Goal: Task Accomplishment & Management: Manage account settings

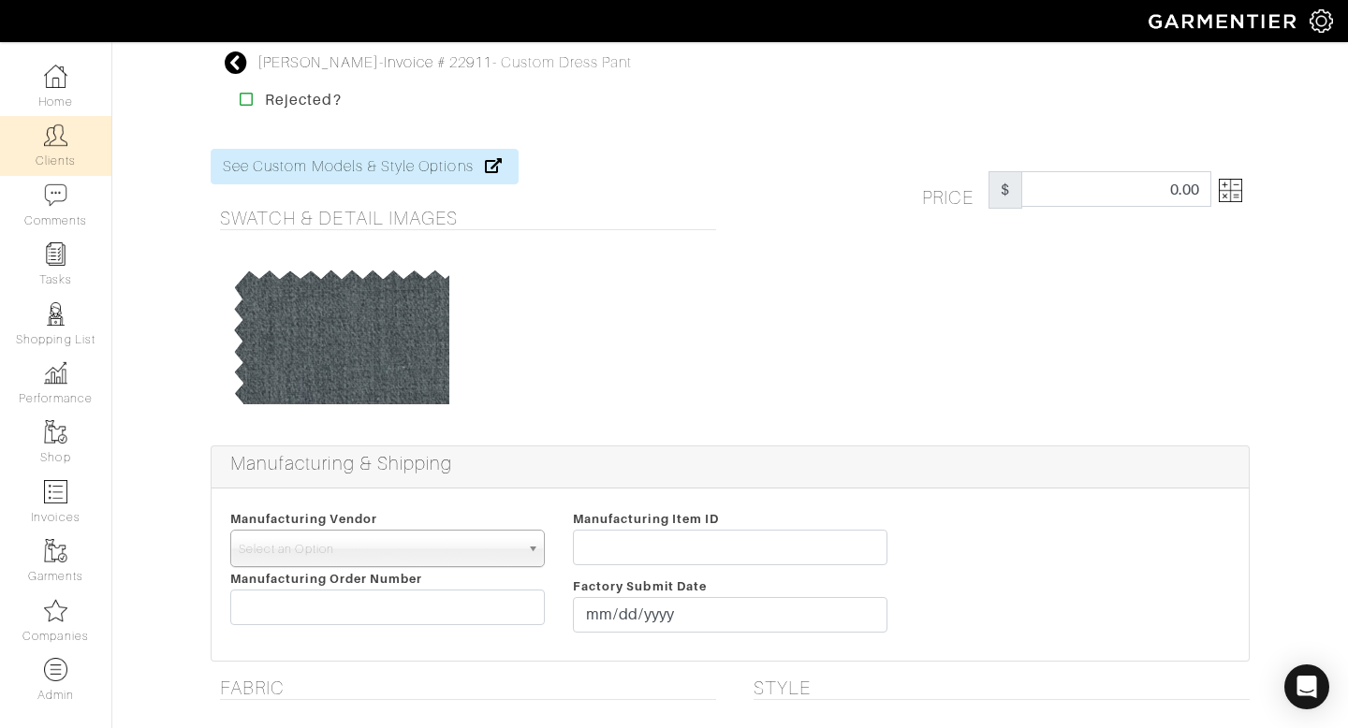
click at [59, 133] on img at bounding box center [55, 135] width 23 height 23
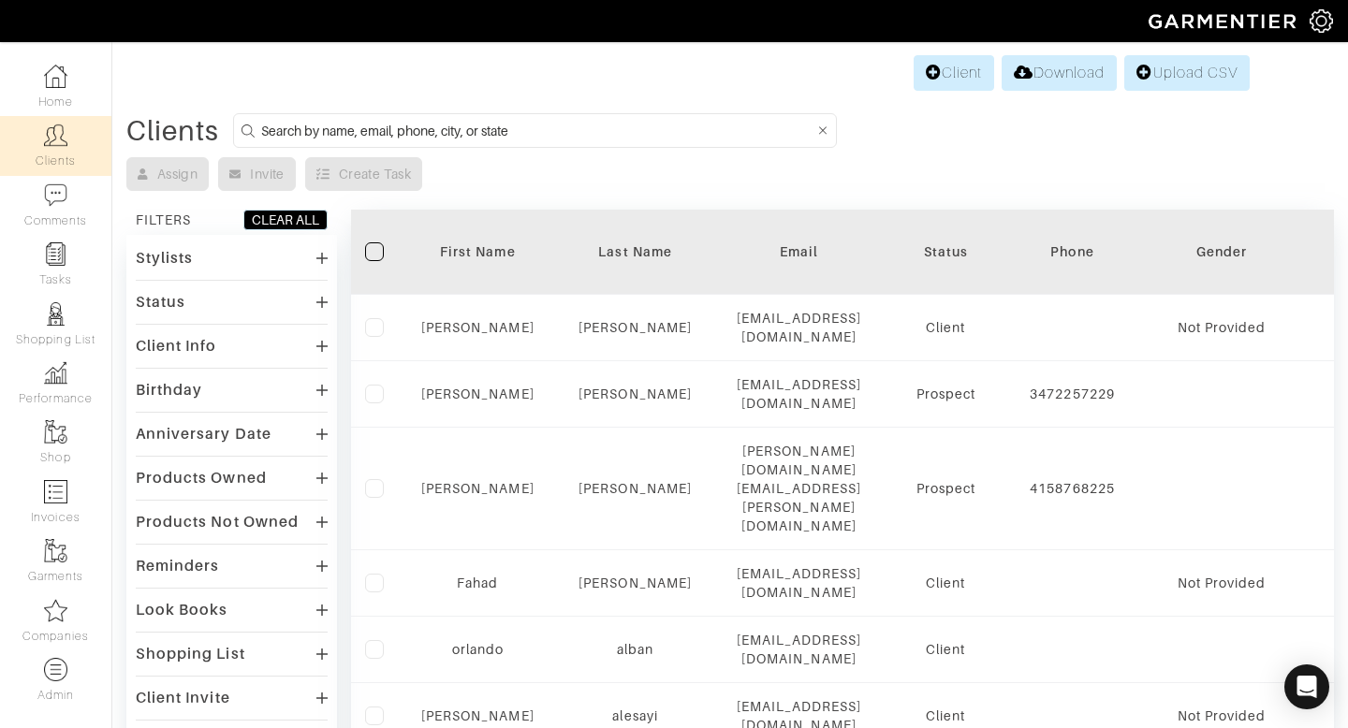
click at [380, 123] on input at bounding box center [537, 130] width 553 height 23
type input "[PERSON_NAME]"
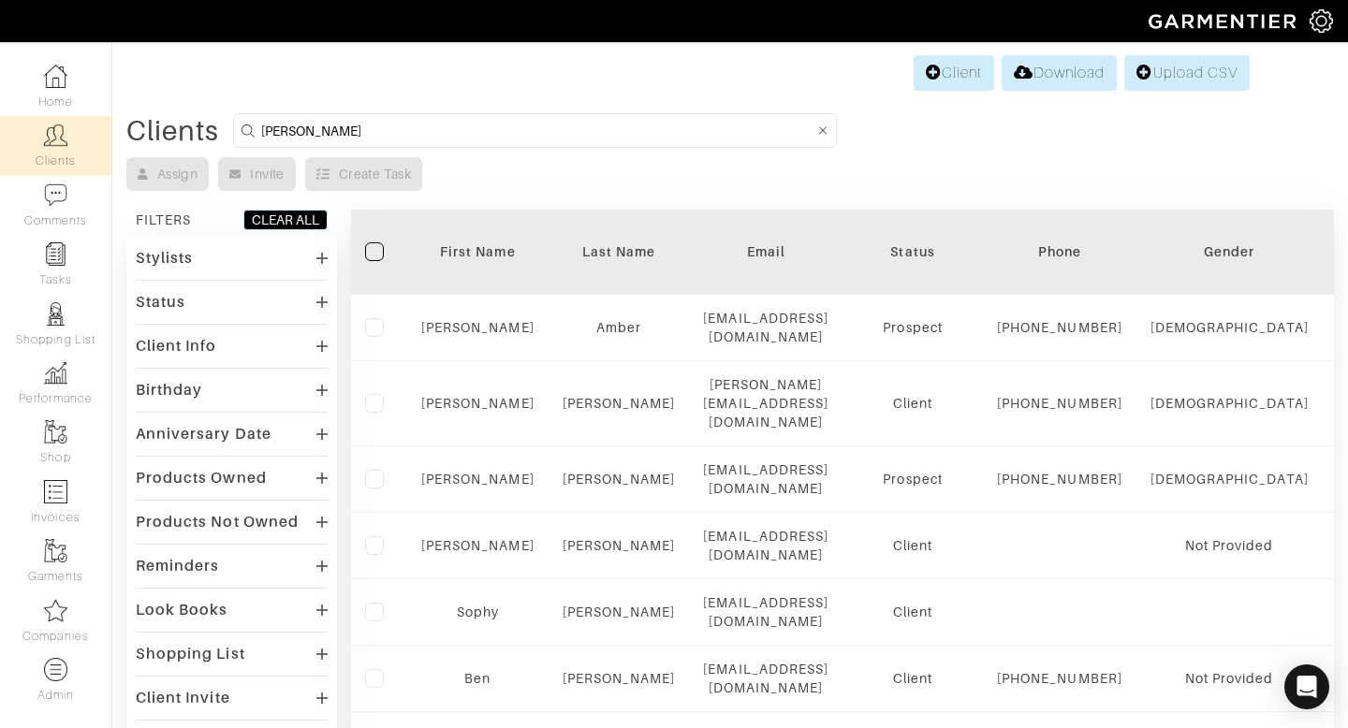
click at [255, 250] on div "Stylists" at bounding box center [232, 257] width 192 height 27
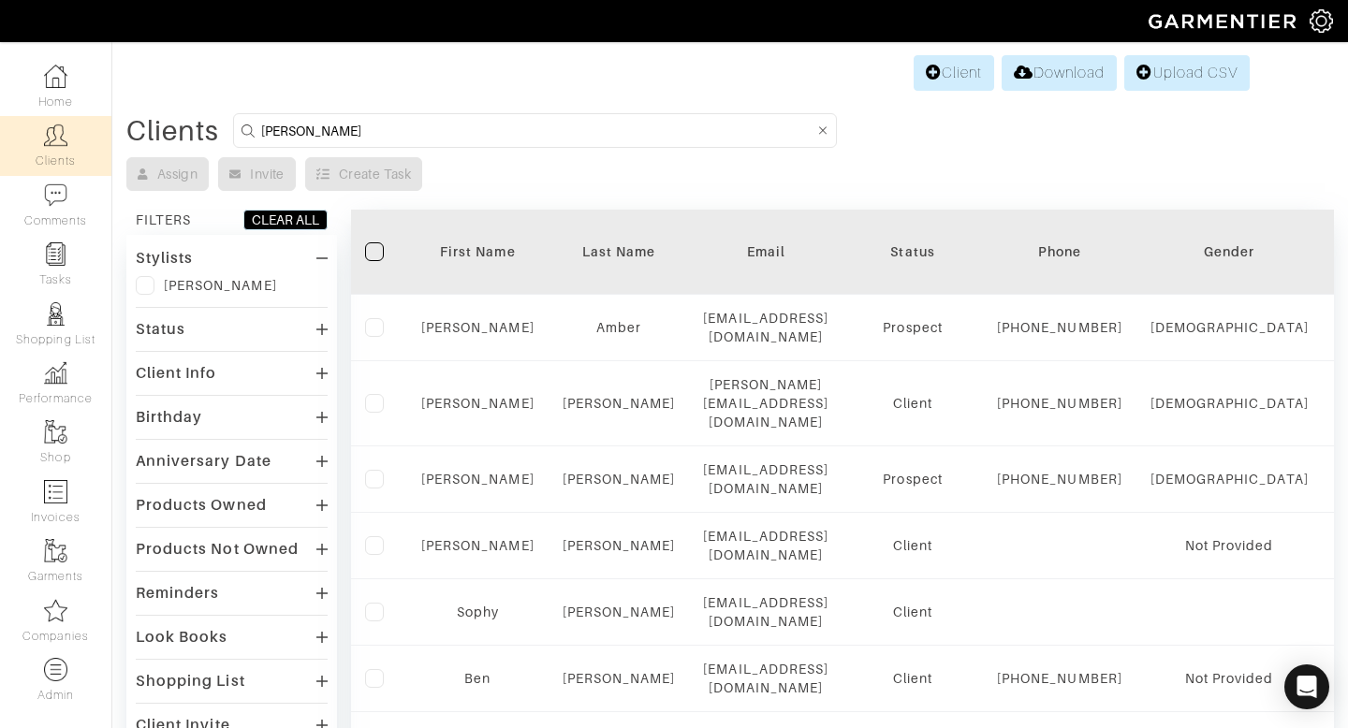
click at [149, 285] on label at bounding box center [145, 285] width 19 height 19
click at [0, 0] on input "checkbox" at bounding box center [0, 0] width 0 height 0
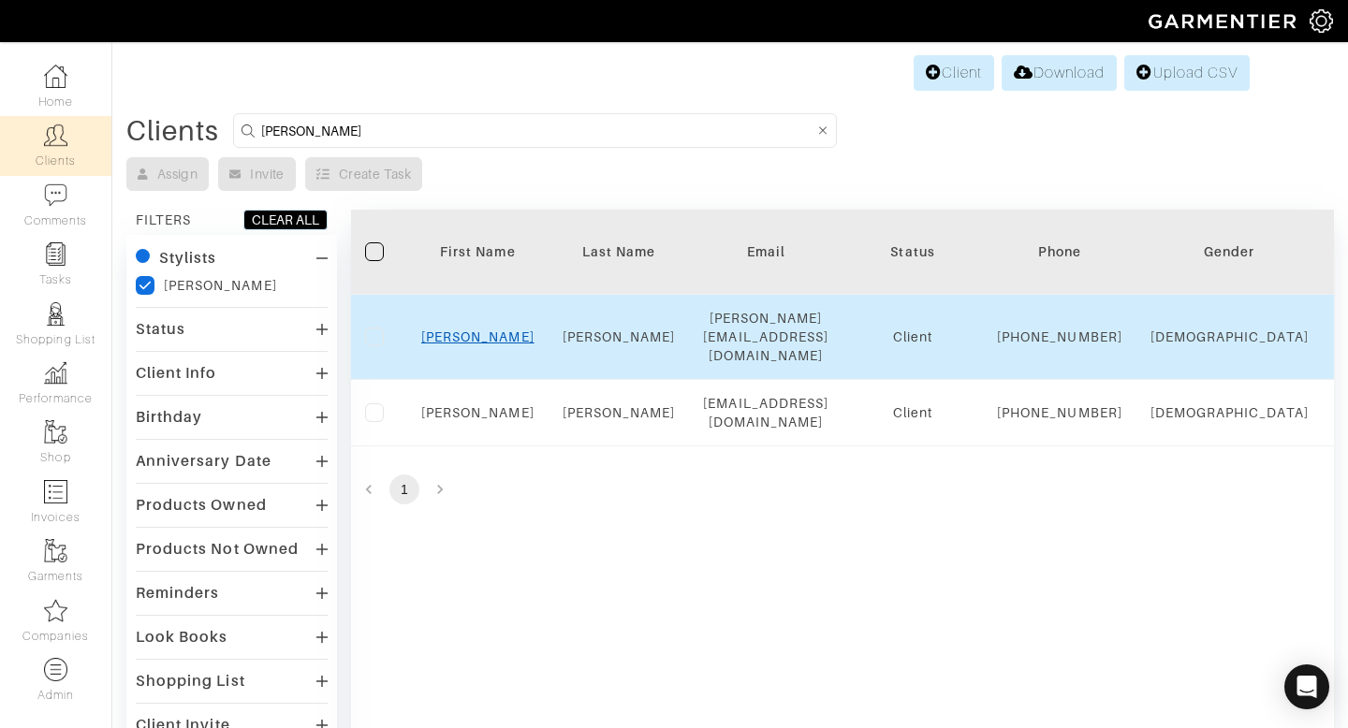
click at [461, 333] on link "Cedrick" at bounding box center [477, 336] width 113 height 15
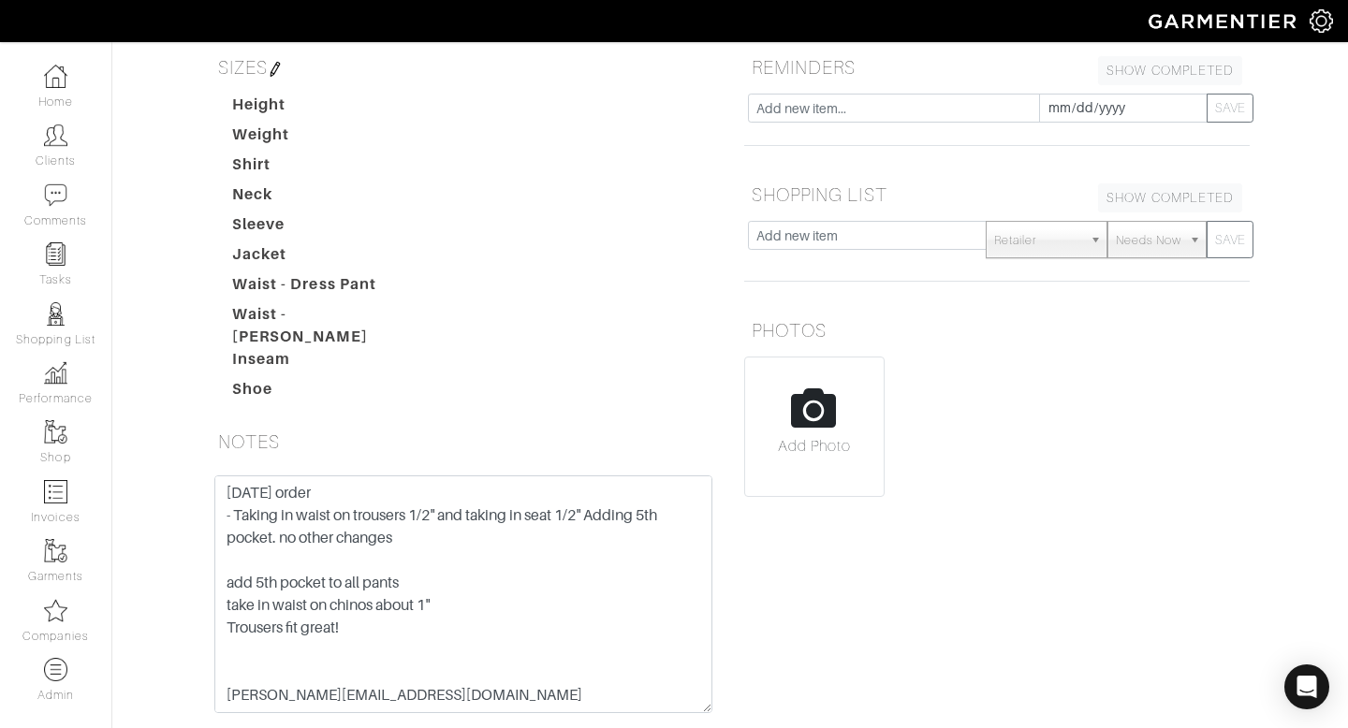
scroll to position [347, 0]
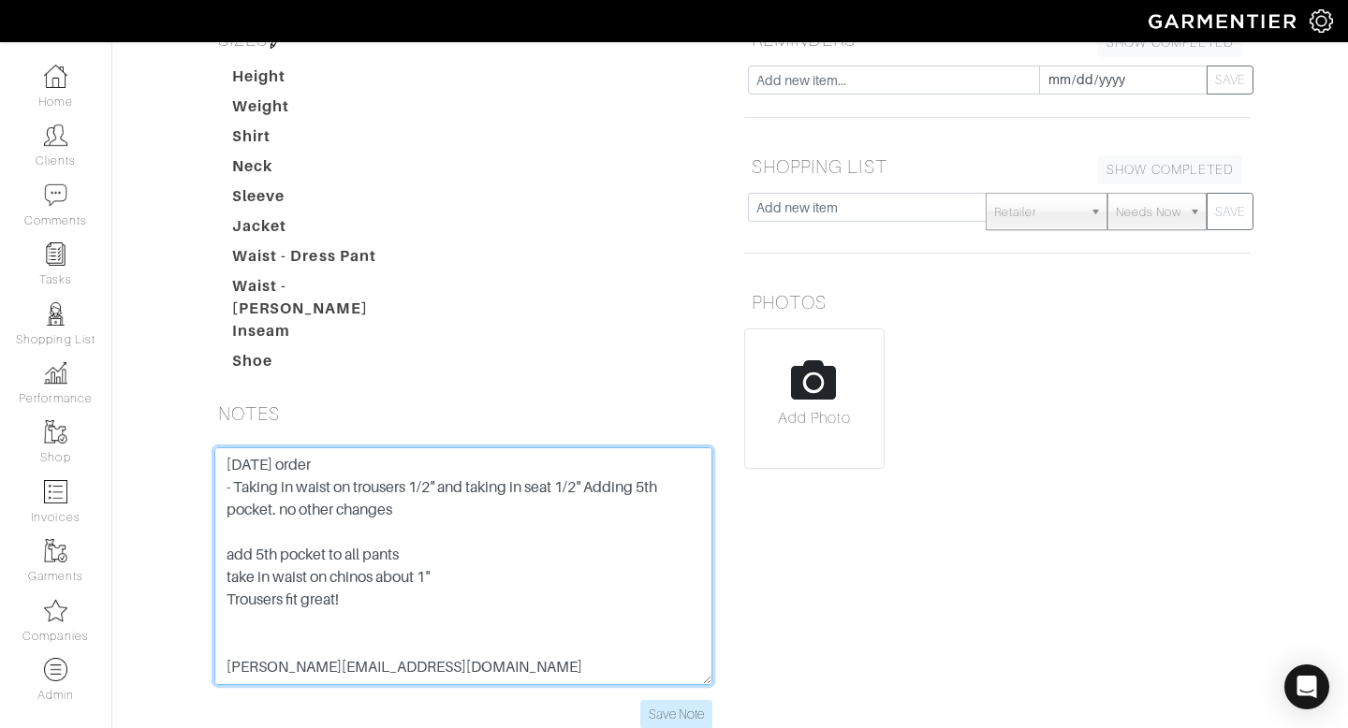
click at [226, 447] on textarea "[DATE] order - Taking in waist on trousers 1/2" and taking in seat 1/2" Adding …" at bounding box center [463, 566] width 498 height 238
click at [218, 447] on textarea "[DATE] order - Taking in waist on trousers 1/2" and taking in seat 1/2" Adding …" at bounding box center [463, 566] width 498 height 238
click at [240, 447] on textarea "[DATE] order - Taking in waist on trousers 1/2" and taking in seat 1/2" Adding …" at bounding box center [463, 566] width 498 height 238
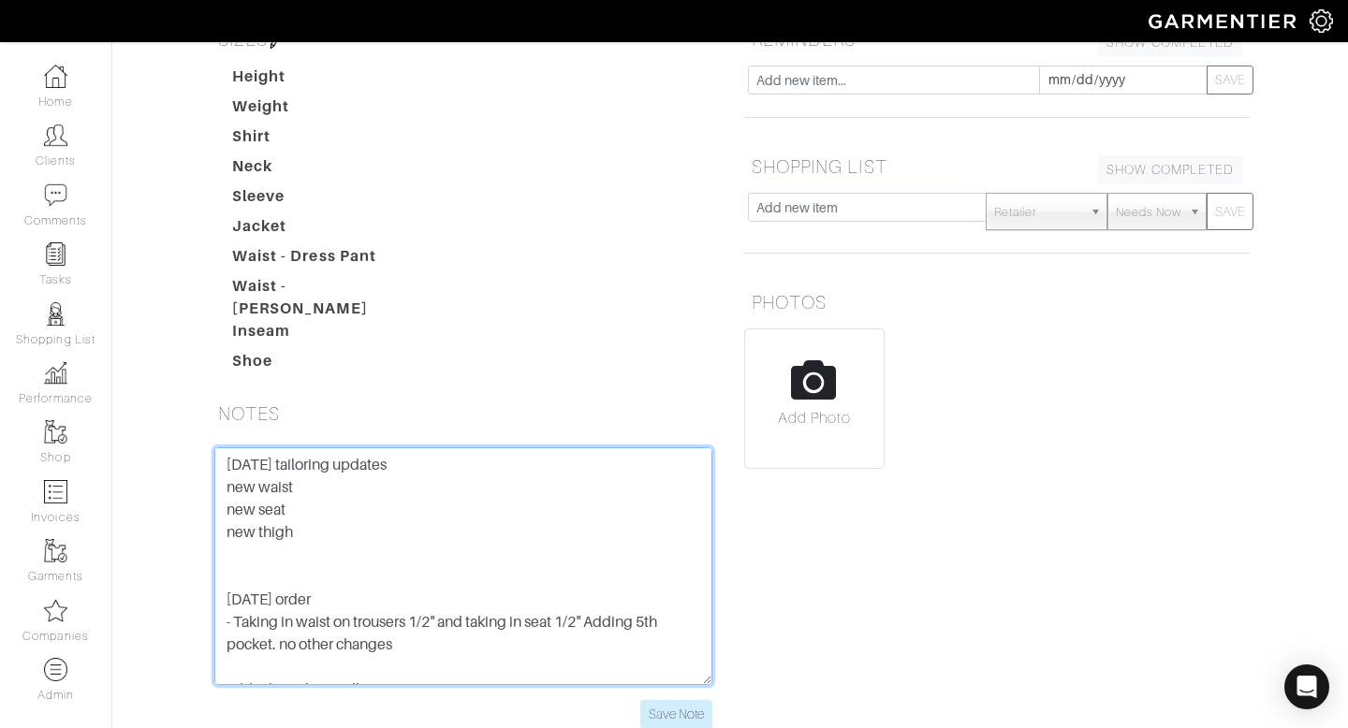
click at [315, 447] on textarea "[DATE] order - Taking in waist on trousers 1/2" and taking in seat 1/2" Adding …" at bounding box center [463, 566] width 498 height 238
click at [310, 447] on textarea "[DATE] order - Taking in waist on trousers 1/2" and taking in seat 1/2" Adding …" at bounding box center [463, 566] width 498 height 238
click at [312, 447] on textarea "[DATE] order - Taking in waist on trousers 1/2" and taking in seat 1/2" Adding …" at bounding box center [463, 566] width 498 height 238
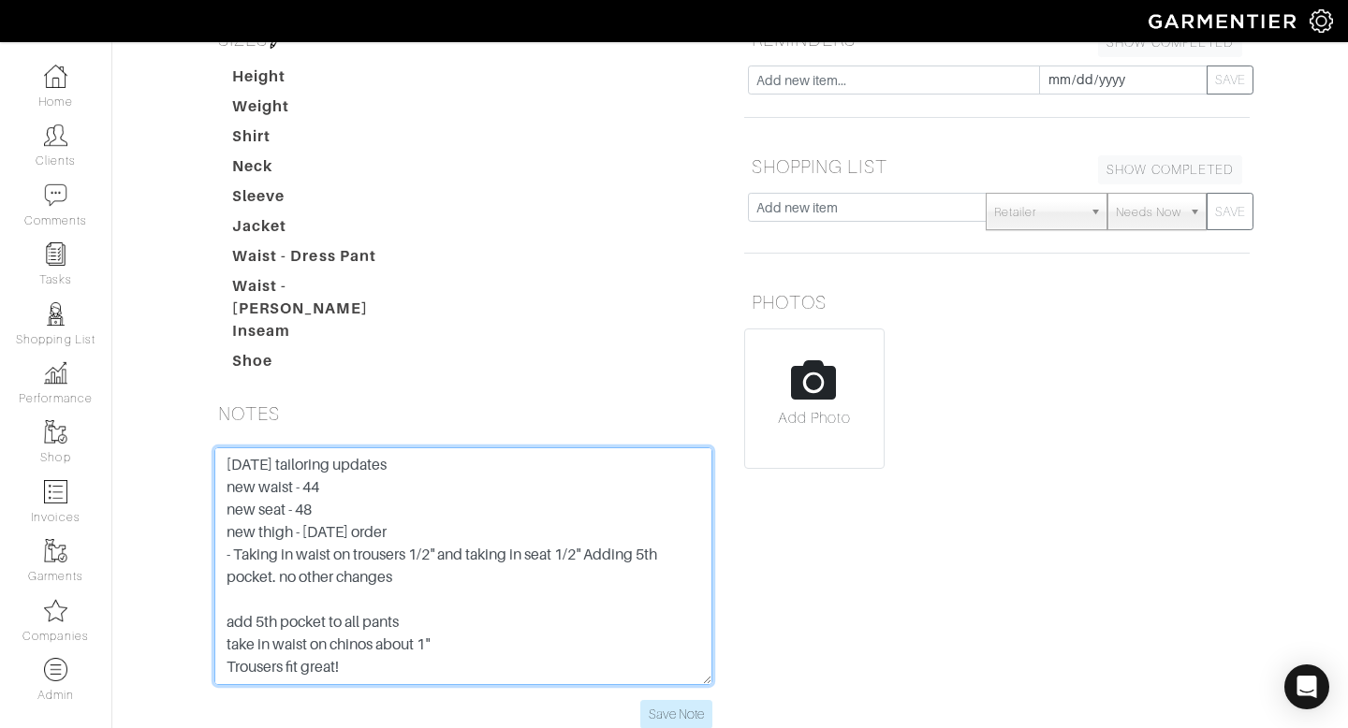
click at [258, 447] on textarea "[DATE] order - Taking in waist on trousers 1/2" and taking in seat 1/2" Adding …" at bounding box center [463, 566] width 498 height 238
click at [403, 447] on textarea "[DATE] order - Taking in waist on trousers 1/2" and taking in seat 1/2" Adding …" at bounding box center [463, 566] width 498 height 238
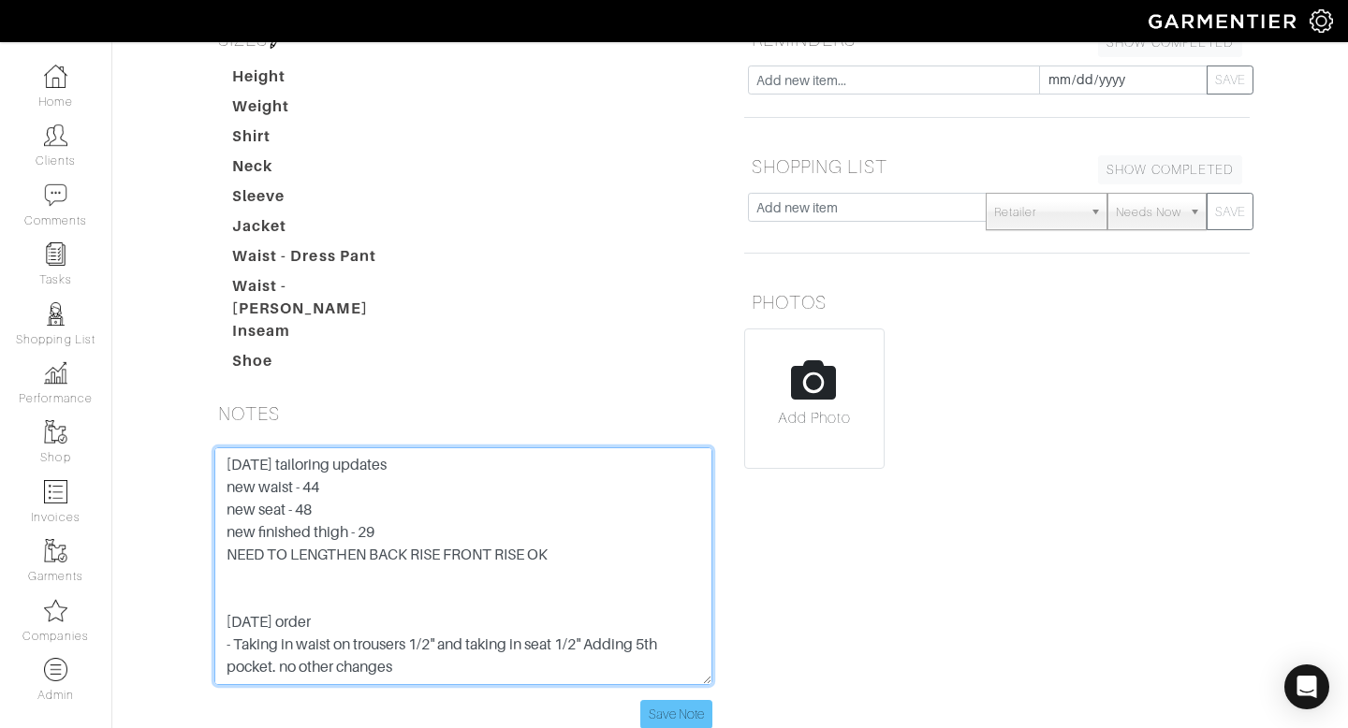
type textarea "[DATE] tailoring updates new waist - 44 new seat - 48 new finished thigh - 29 N…"
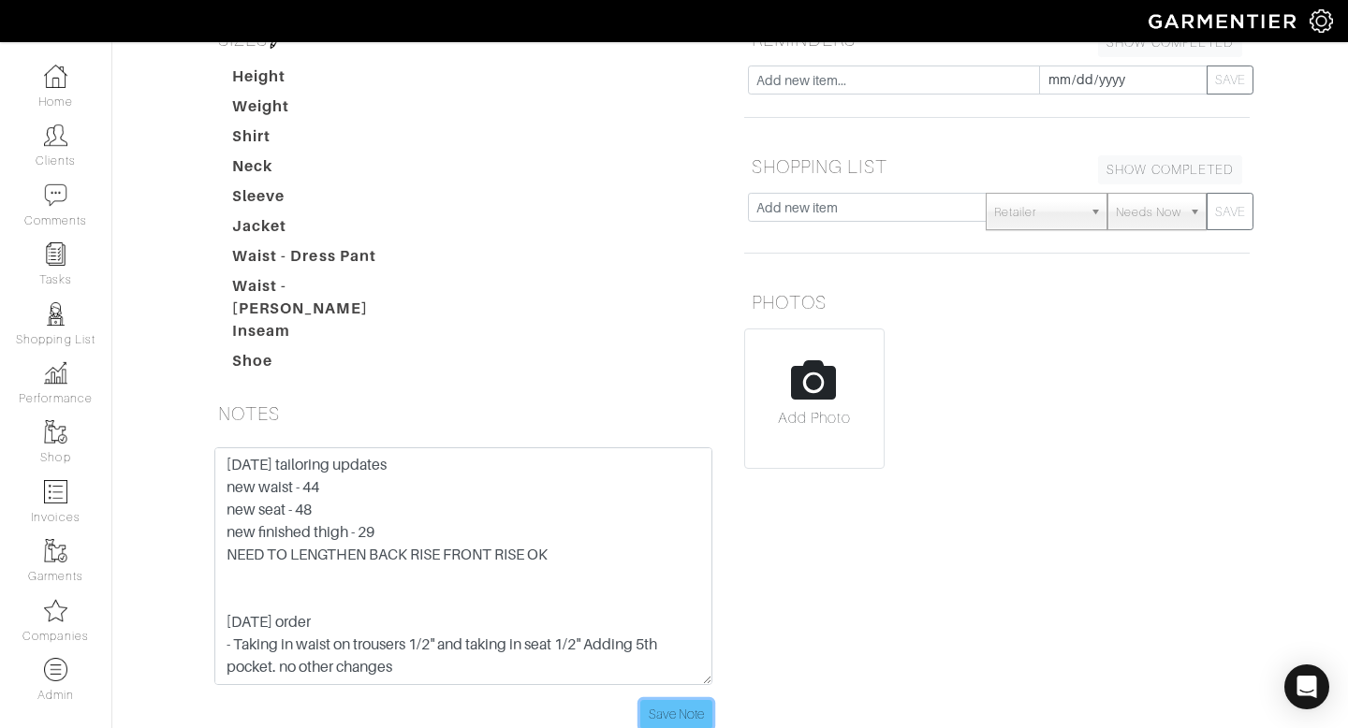
click at [688, 700] on input "Save Note" at bounding box center [676, 714] width 72 height 29
